Goal: Information Seeking & Learning: Learn about a topic

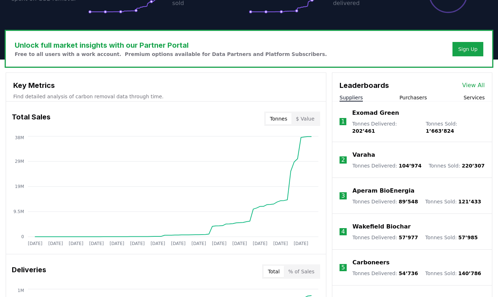
scroll to position [191, 0]
click at [308, 122] on button "$ Value" at bounding box center [304, 118] width 27 height 11
click at [306, 269] on button "% of Sales" at bounding box center [301, 271] width 35 height 11
click at [303, 271] on button "% of Sales" at bounding box center [301, 271] width 35 height 11
click at [279, 270] on button "Total" at bounding box center [273, 271] width 20 height 11
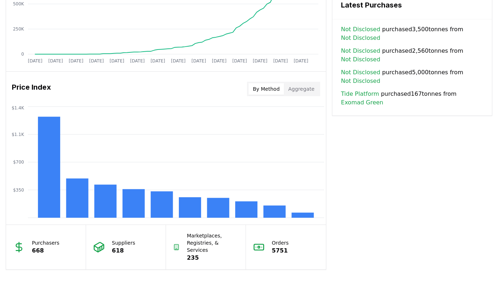
scroll to position [525, 0]
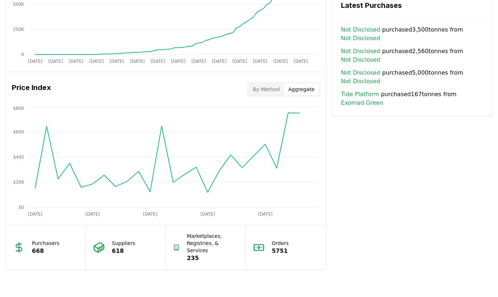
click at [300, 90] on button "Aggregate" at bounding box center [301, 89] width 35 height 11
click at [277, 91] on button "By Method" at bounding box center [265, 89] width 35 height 11
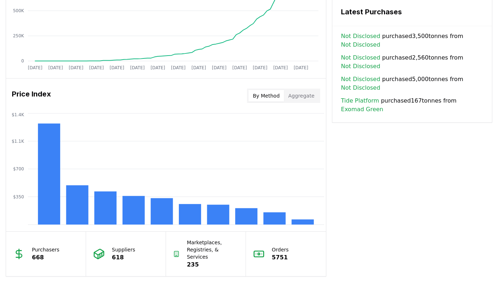
scroll to position [521, 0]
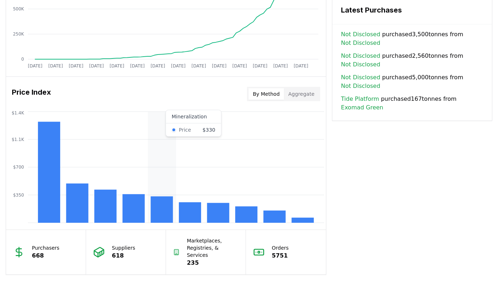
click at [162, 211] on rect at bounding box center [162, 209] width 22 height 27
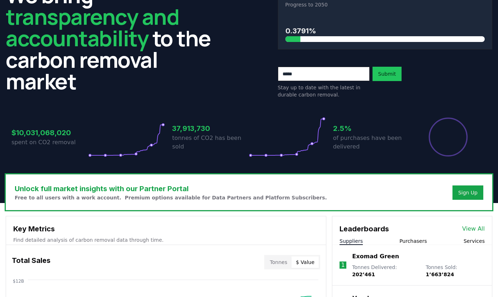
scroll to position [0, 0]
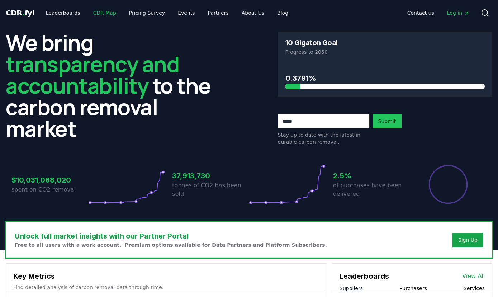
click at [100, 13] on link "CDR Map" at bounding box center [104, 12] width 34 height 13
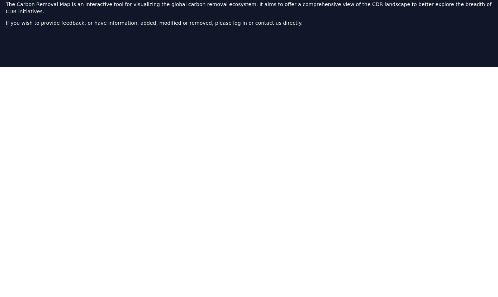
scroll to position [47, 0]
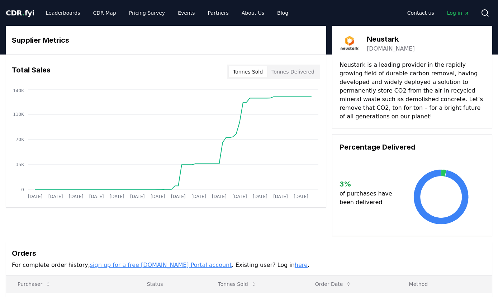
click at [311, 75] on button "Tonnes Delivered" at bounding box center [293, 71] width 52 height 11
click at [256, 73] on button "Tonnes Sold" at bounding box center [248, 71] width 38 height 11
click at [307, 69] on button "Tonnes Delivered" at bounding box center [293, 71] width 52 height 11
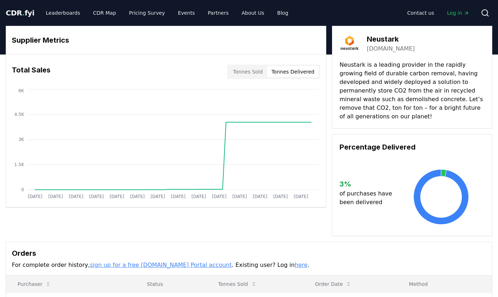
click at [257, 71] on button "Tonnes Sold" at bounding box center [248, 71] width 38 height 11
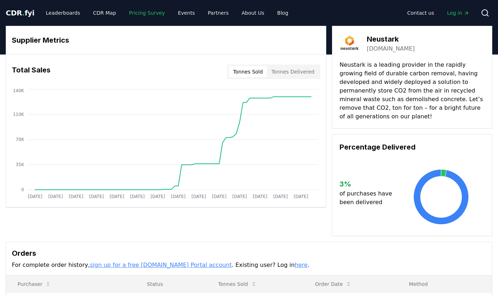
click at [142, 11] on link "Pricing Survey" at bounding box center [146, 12] width 47 height 13
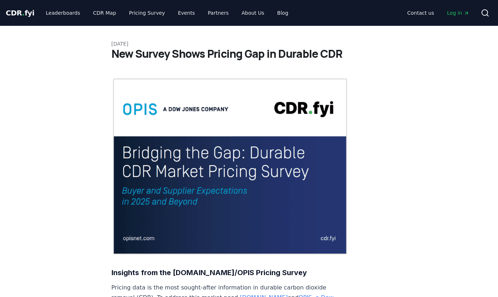
click at [176, 171] on img at bounding box center [229, 166] width 237 height 178
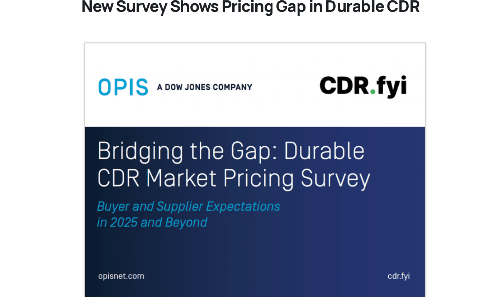
scroll to position [50, 0]
click at [204, 91] on img at bounding box center [229, 117] width 237 height 178
click at [267, 53] on img at bounding box center [229, 117] width 237 height 178
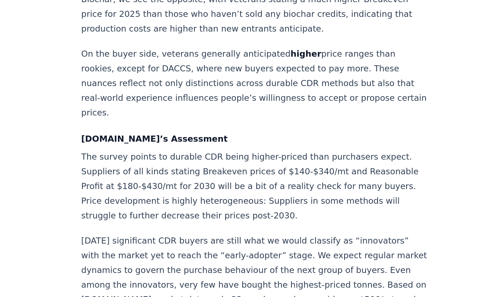
scroll to position [953, 0]
click at [207, 253] on p "Today’s significant CDR buyers are still what we would classify as “innovators”…" at bounding box center [229, 298] width 237 height 90
copy body "© 2025 [DOMAIN_NAME]. All rights reserved."
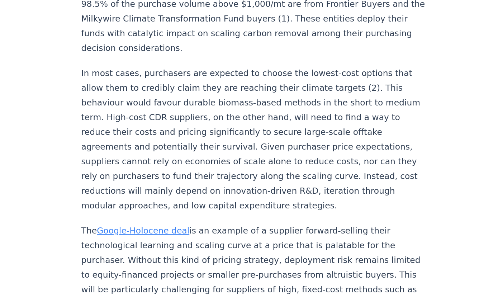
scroll to position [1165, 0]
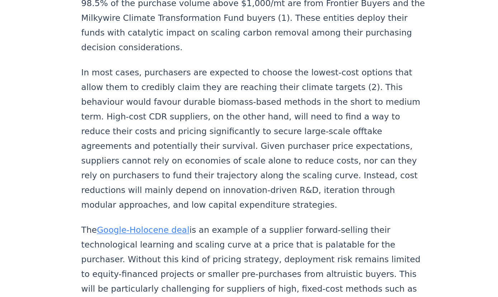
drag, startPoint x: 212, startPoint y: 219, endPoint x: 173, endPoint y: 231, distance: 40.4
copy strong "Bridging the Gap: Durable CDR Market Pricing Survey."
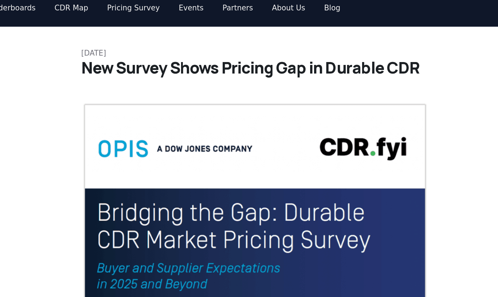
scroll to position [0, 0]
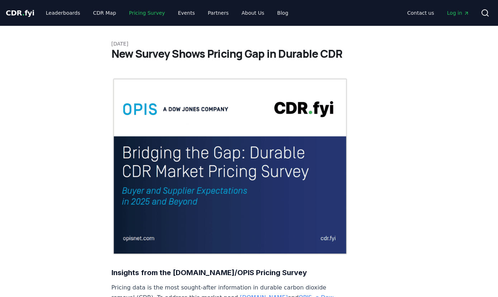
click at [135, 12] on link "Pricing Survey" at bounding box center [146, 12] width 47 height 13
click at [57, 16] on link "Leaderboards" at bounding box center [63, 12] width 46 height 13
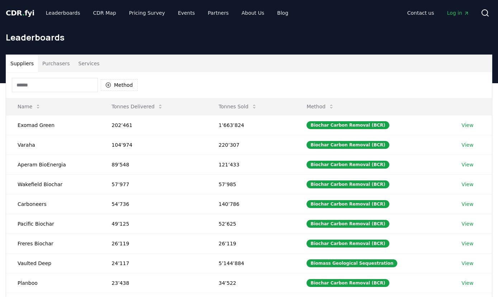
click at [49, 88] on input at bounding box center [55, 85] width 86 height 14
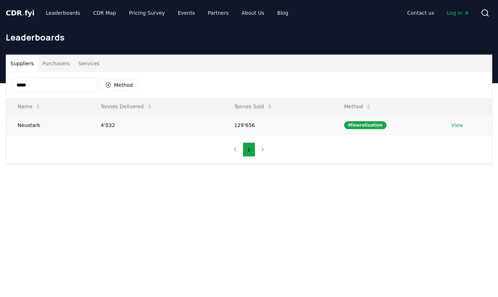
type input "*****"
click at [34, 123] on td "Neustark" at bounding box center [47, 125] width 83 height 20
click at [36, 125] on td "Neustark" at bounding box center [47, 125] width 83 height 20
click at [454, 124] on link "View" at bounding box center [457, 125] width 12 height 7
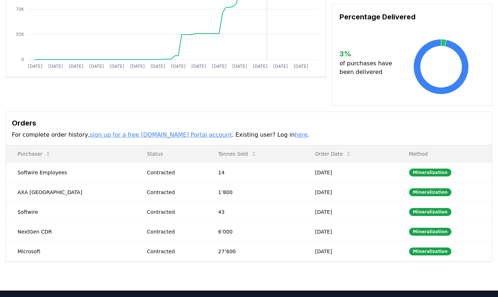
scroll to position [137, 0]
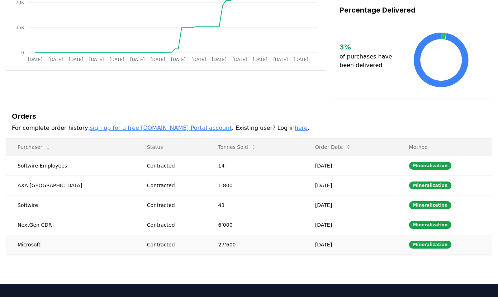
click at [31, 248] on td "Microsoft" at bounding box center [70, 244] width 129 height 20
click at [147, 244] on div "Contracted" at bounding box center [174, 244] width 54 height 7
click at [206, 241] on td "27’600" at bounding box center [254, 244] width 97 height 20
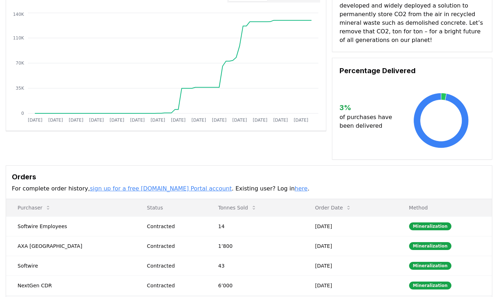
scroll to position [0, 0]
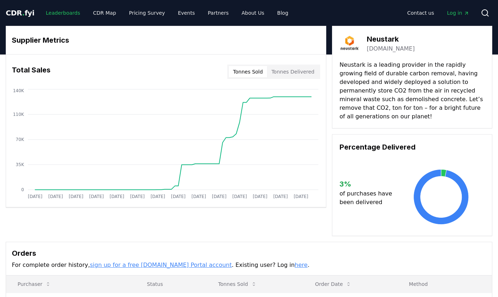
click at [49, 14] on link "Leaderboards" at bounding box center [63, 12] width 46 height 13
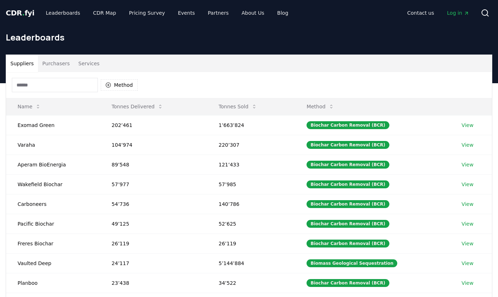
click at [51, 60] on button "Purchasers" at bounding box center [56, 63] width 36 height 17
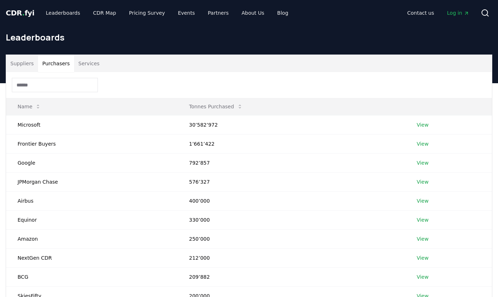
click at [86, 62] on button "Services" at bounding box center [89, 63] width 30 height 17
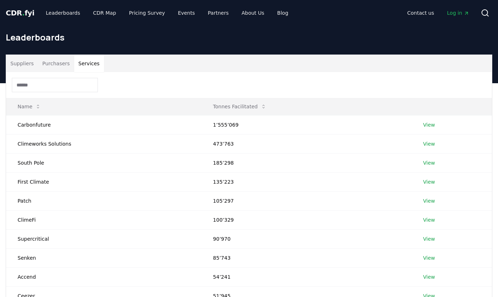
click at [53, 67] on button "Purchasers" at bounding box center [56, 63] width 36 height 17
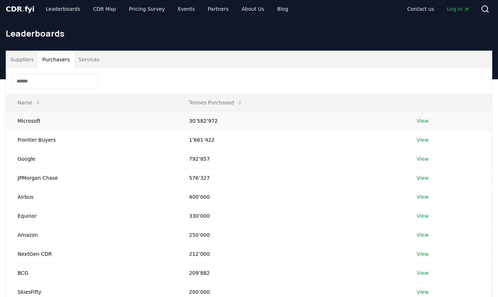
scroll to position [5, 0]
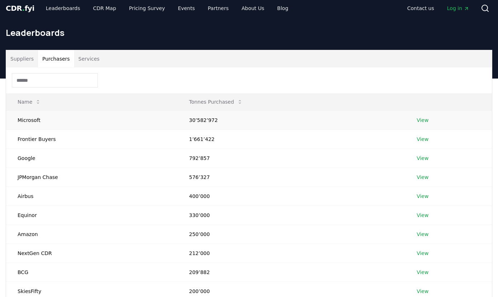
click at [424, 121] on link "View" at bounding box center [423, 119] width 12 height 7
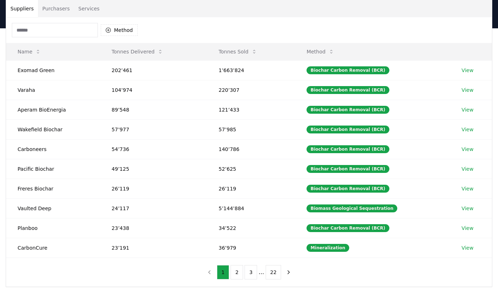
scroll to position [141, 0]
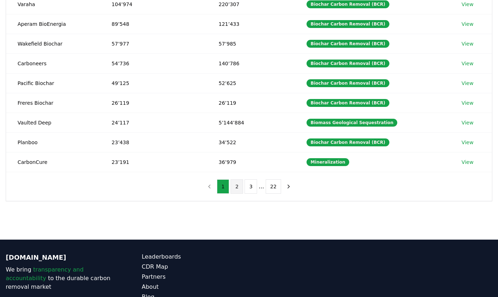
click at [239, 190] on button "2" at bounding box center [236, 186] width 13 height 14
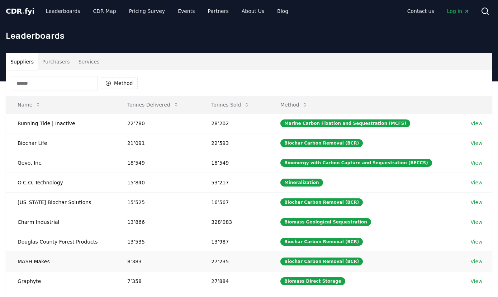
scroll to position [0, 0]
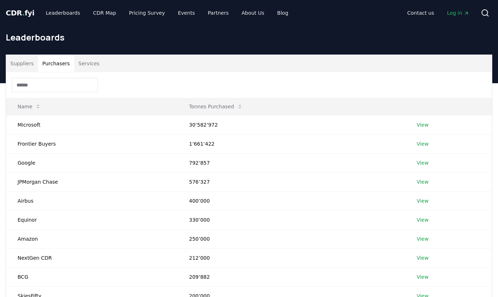
click at [62, 63] on button "Purchasers" at bounding box center [56, 63] width 36 height 17
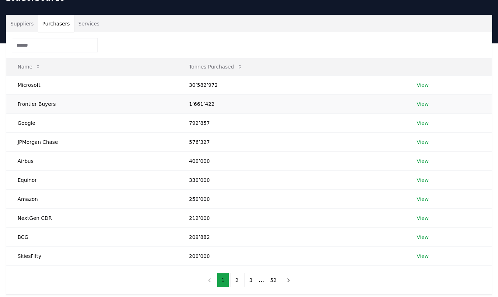
scroll to position [41, 0]
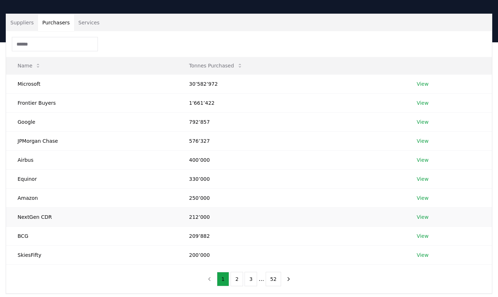
click at [86, 218] on td "NextGen CDR" at bounding box center [91, 216] width 171 height 19
click at [420, 218] on link "View" at bounding box center [423, 216] width 12 height 7
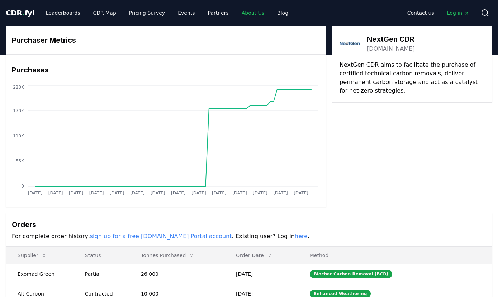
click at [241, 14] on link "About Us" at bounding box center [253, 12] width 34 height 13
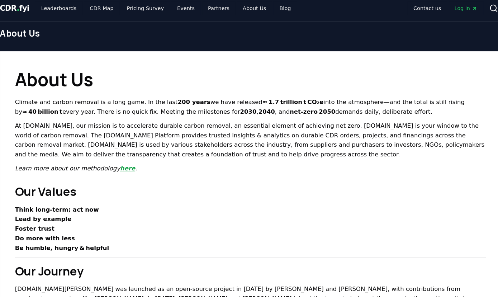
click at [123, 169] on link "here" at bounding box center [130, 168] width 15 height 7
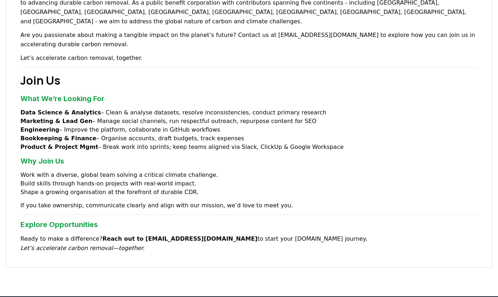
scroll to position [589, 0]
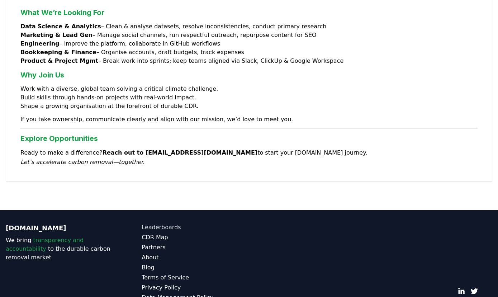
click at [171, 223] on link "Leaderboards" at bounding box center [195, 227] width 107 height 9
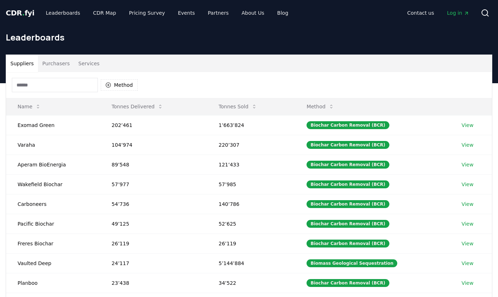
click at [55, 69] on button "Purchasers" at bounding box center [56, 63] width 36 height 17
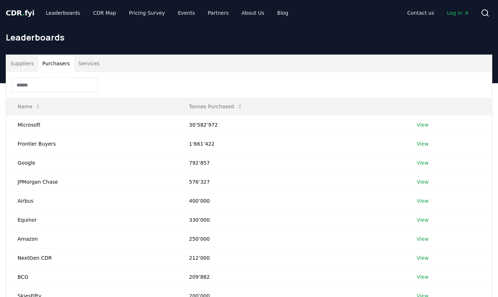
click at [20, 66] on button "Suppliers" at bounding box center [22, 63] width 32 height 17
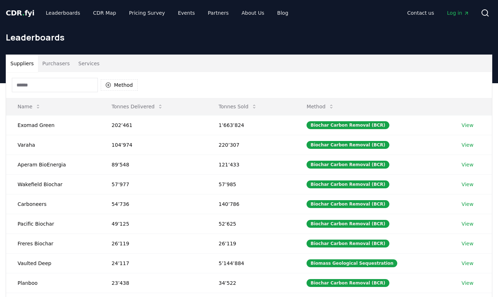
click at [43, 88] on input at bounding box center [55, 85] width 86 height 14
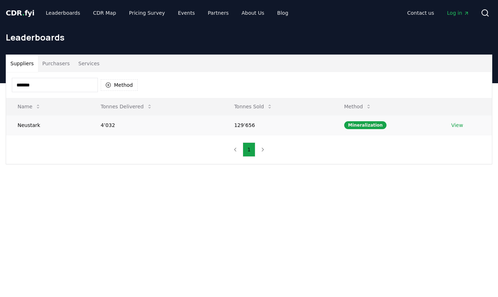
type input "*******"
click at [455, 129] on td "View" at bounding box center [465, 125] width 52 height 20
click at [455, 128] on link "View" at bounding box center [457, 125] width 12 height 7
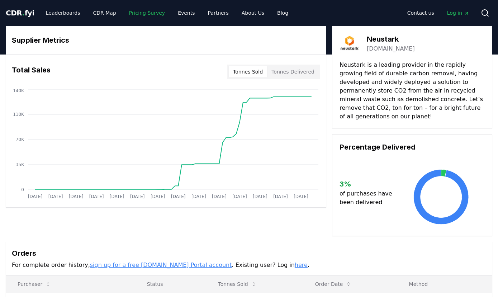
click at [139, 15] on link "Pricing Survey" at bounding box center [146, 12] width 47 height 13
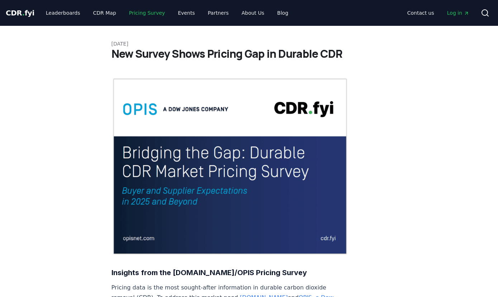
scroll to position [116, 0]
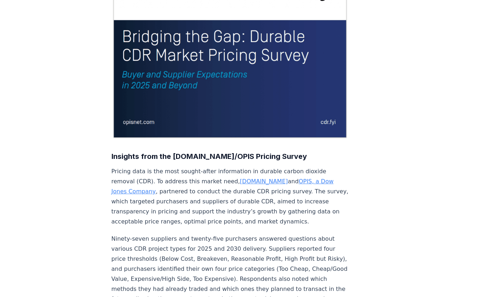
click at [289, 178] on link "OPIS, a Dow Jones Company" at bounding box center [222, 186] width 222 height 17
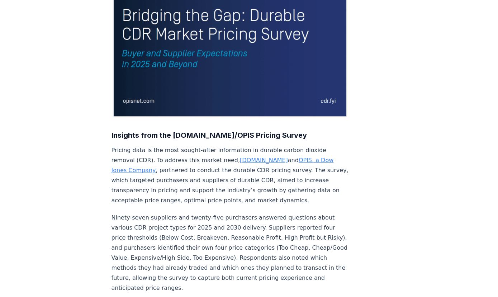
scroll to position [138, 0]
click at [269, 156] on link "OPIS, a Dow Jones Company" at bounding box center [222, 164] width 222 height 17
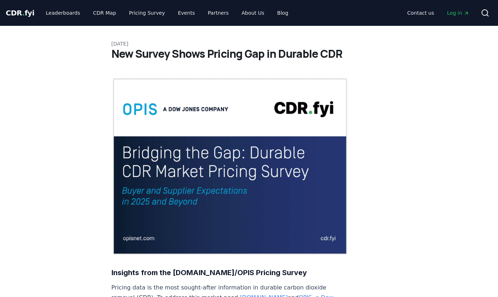
scroll to position [138, 0]
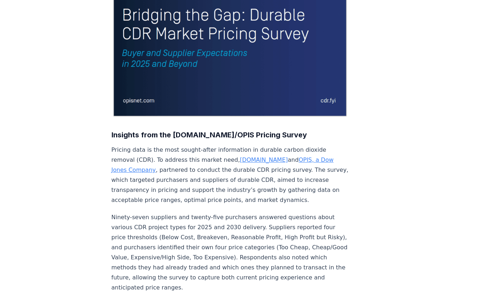
click at [298, 156] on link "OPIS, a Dow Jones Company" at bounding box center [222, 164] width 222 height 17
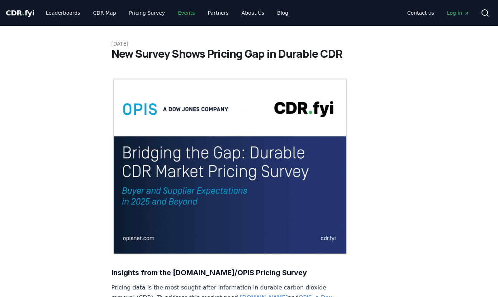
click at [175, 12] on link "Events" at bounding box center [186, 12] width 28 height 13
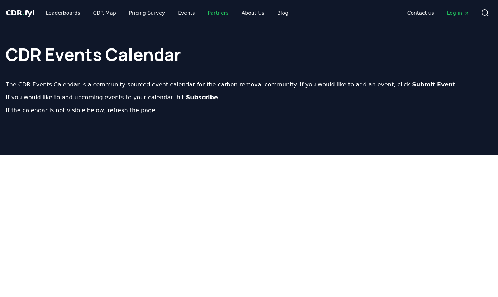
click at [209, 15] on link "Partners" at bounding box center [218, 12] width 32 height 13
